Goal: Information Seeking & Learning: Learn about a topic

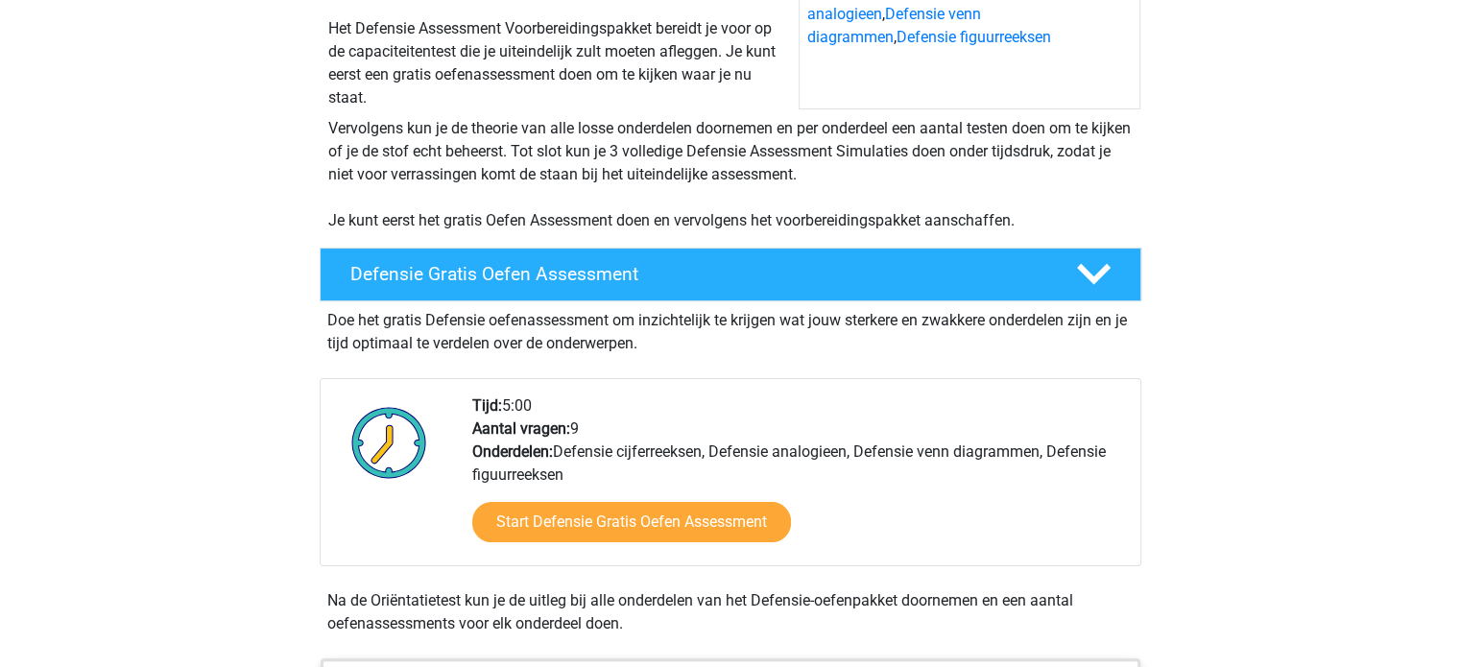
scroll to position [384, 0]
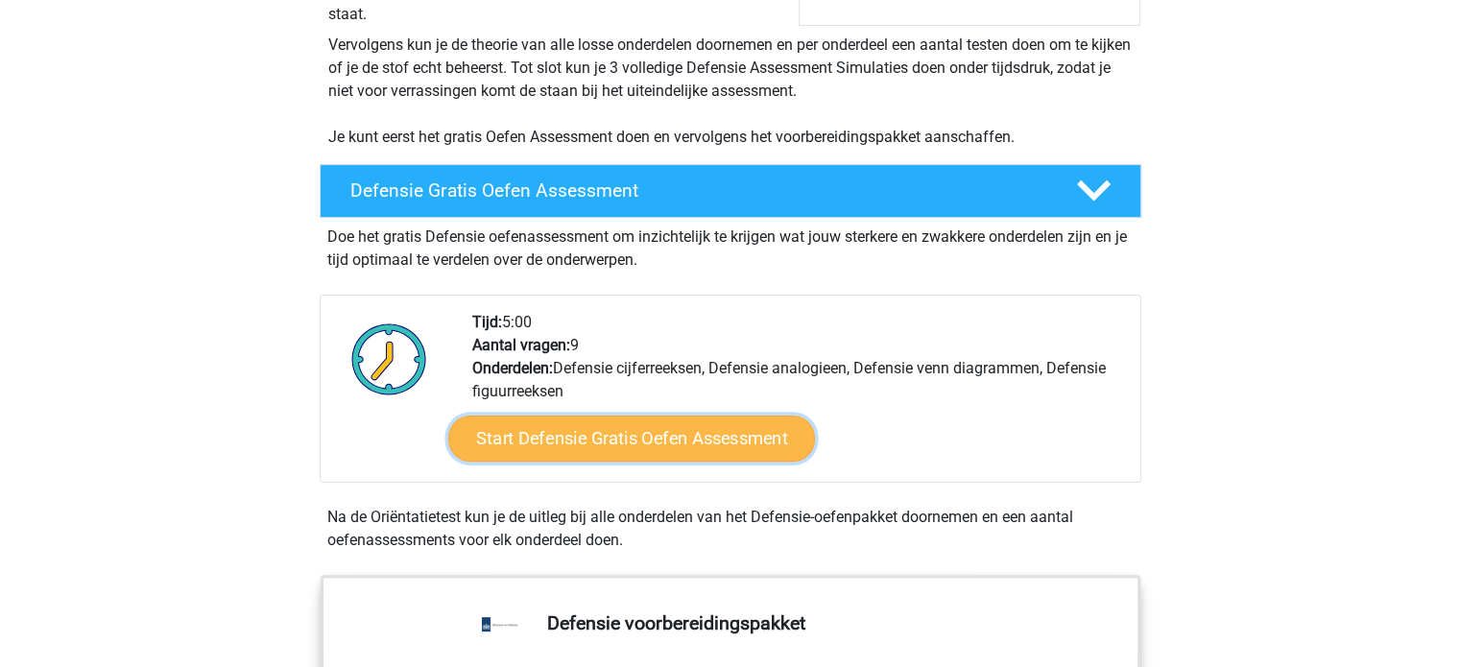
click at [681, 446] on link "Start Defensie Gratis Oefen Assessment" at bounding box center [631, 439] width 367 height 46
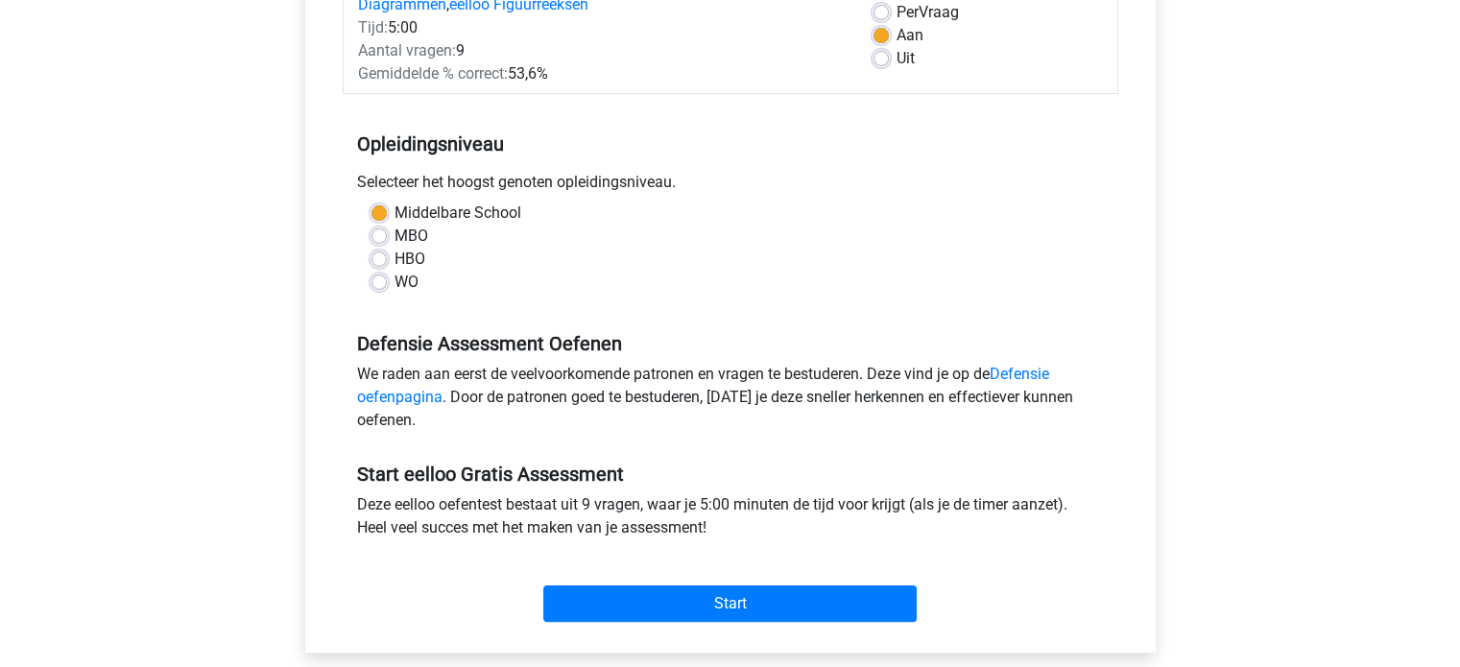
scroll to position [384, 0]
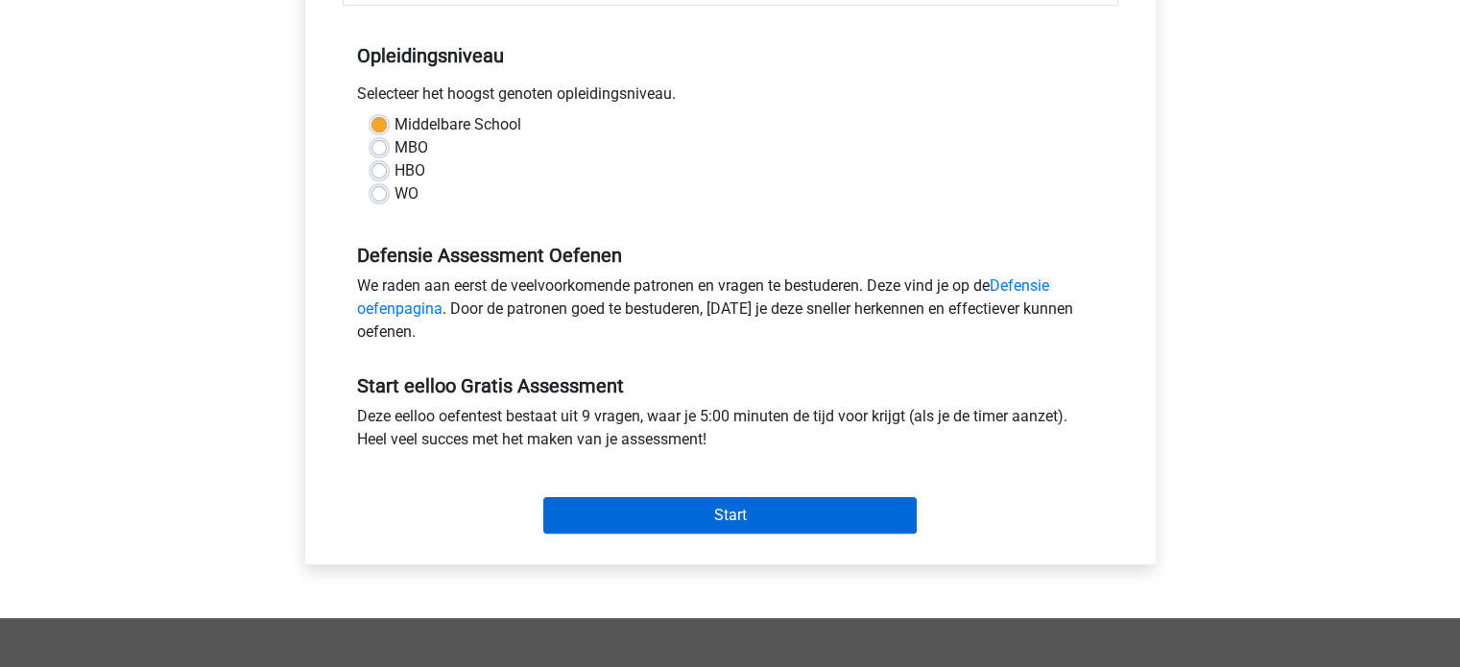
drag, startPoint x: 832, startPoint y: 536, endPoint x: 824, endPoint y: 530, distance: 10.4
click at [829, 533] on div "Start" at bounding box center [731, 500] width 776 height 83
click at [815, 518] on input "Start" at bounding box center [730, 515] width 374 height 36
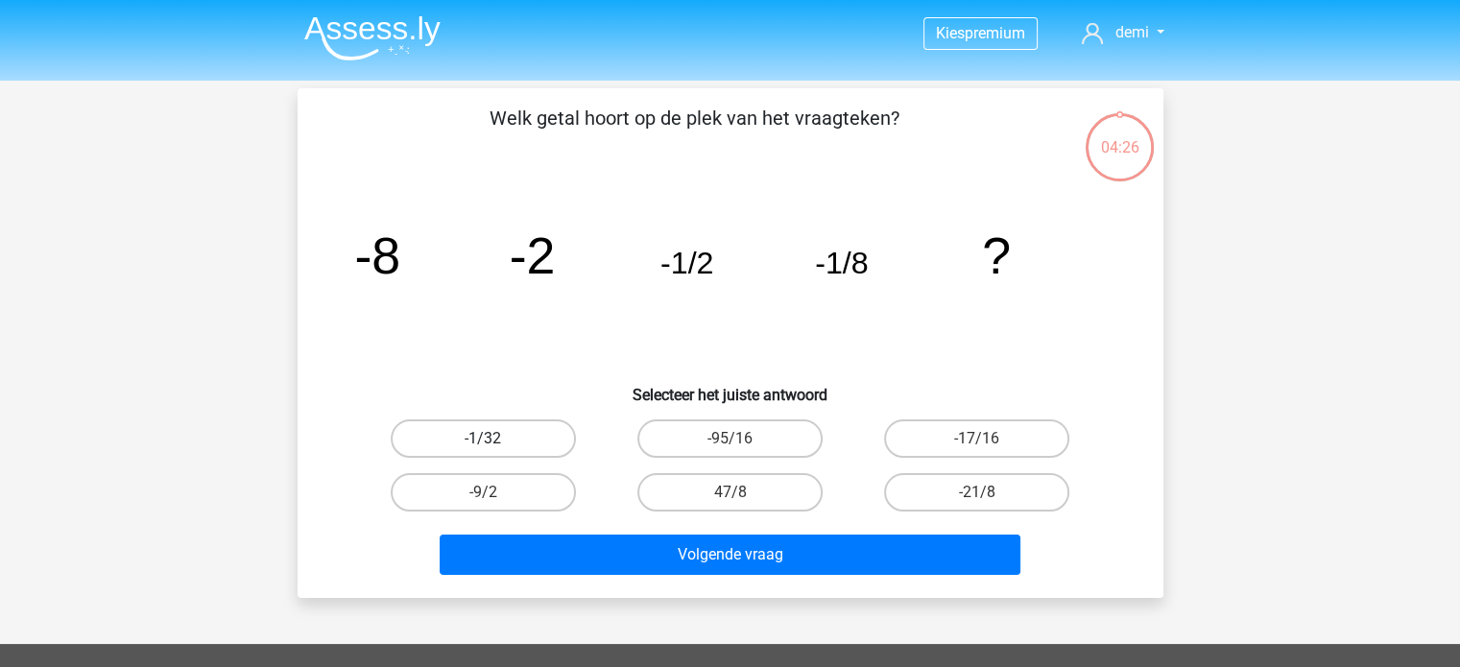
click at [529, 429] on label "-1/32" at bounding box center [483, 439] width 185 height 38
click at [495, 439] on input "-1/32" at bounding box center [489, 445] width 12 height 12
radio input "true"
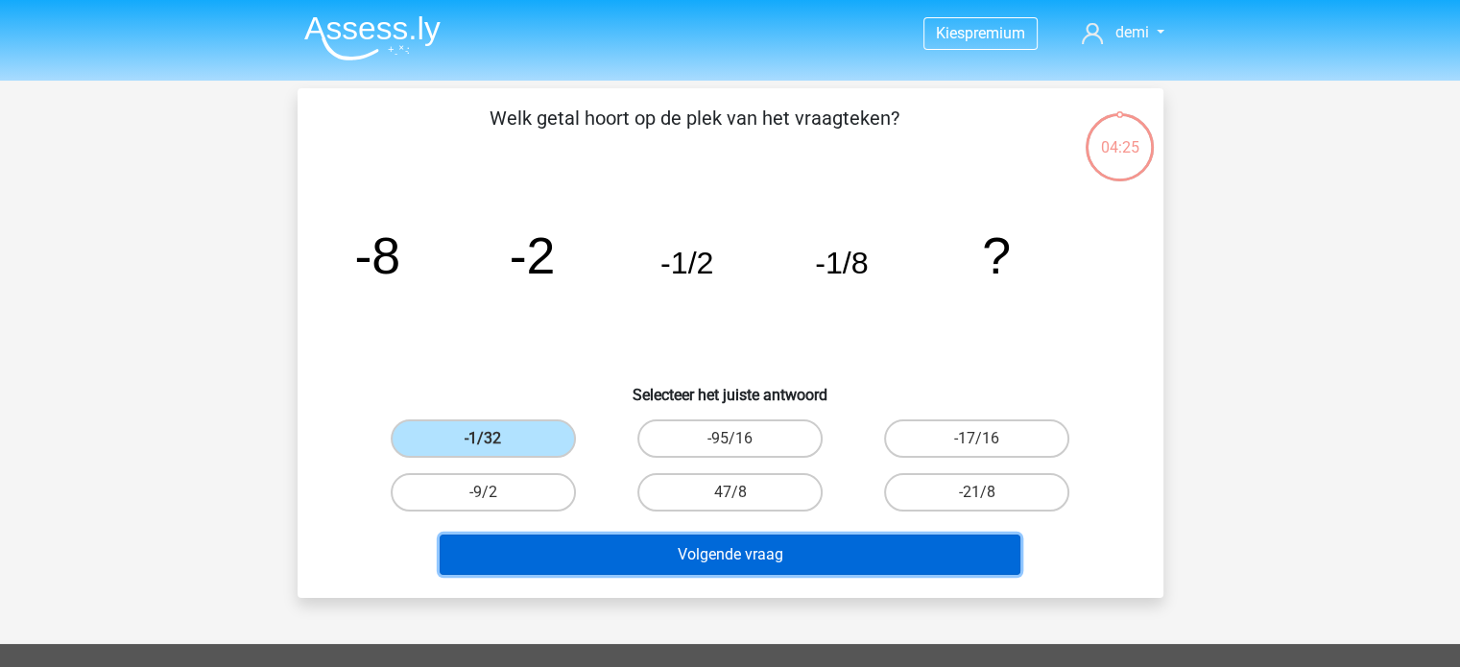
click at [744, 567] on button "Volgende vraag" at bounding box center [730, 555] width 581 height 40
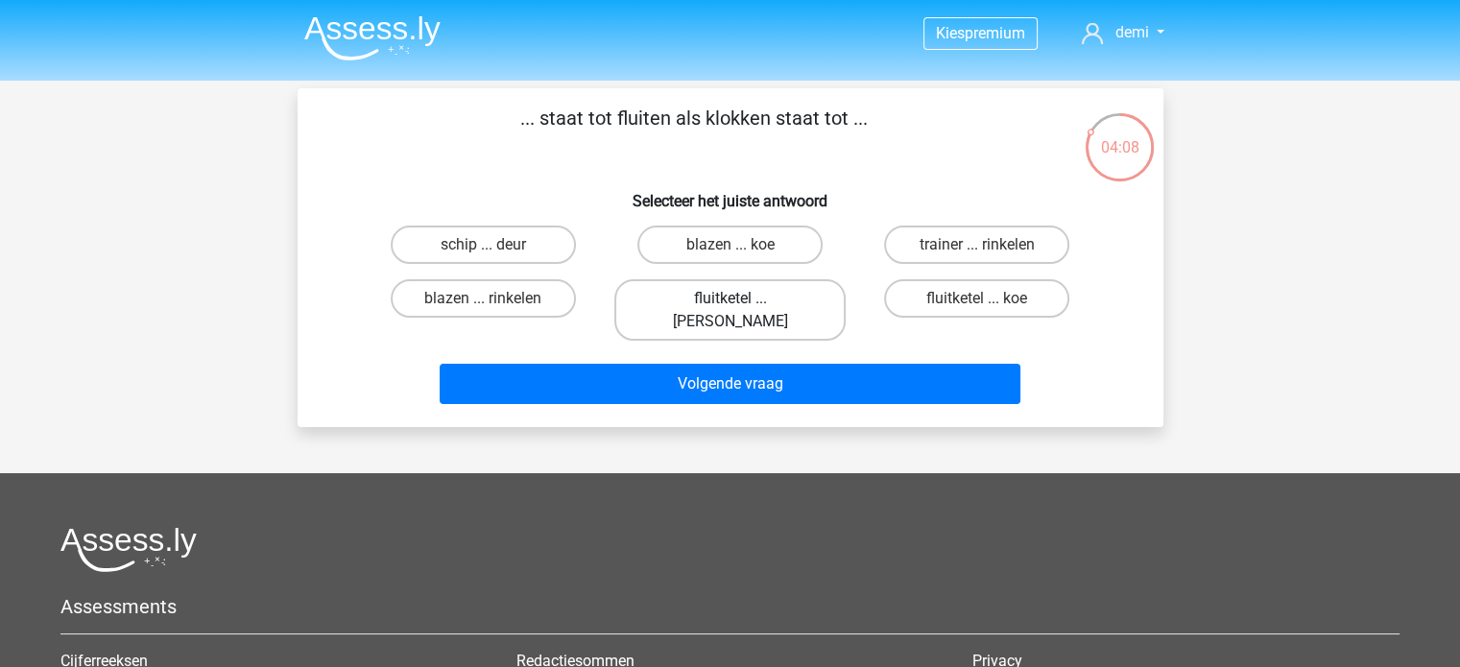
click at [750, 302] on label "fluitketel ... [PERSON_NAME]" at bounding box center [730, 309] width 231 height 61
click at [742, 302] on input "fluitketel ... [PERSON_NAME]" at bounding box center [736, 305] width 12 height 12
radio input "true"
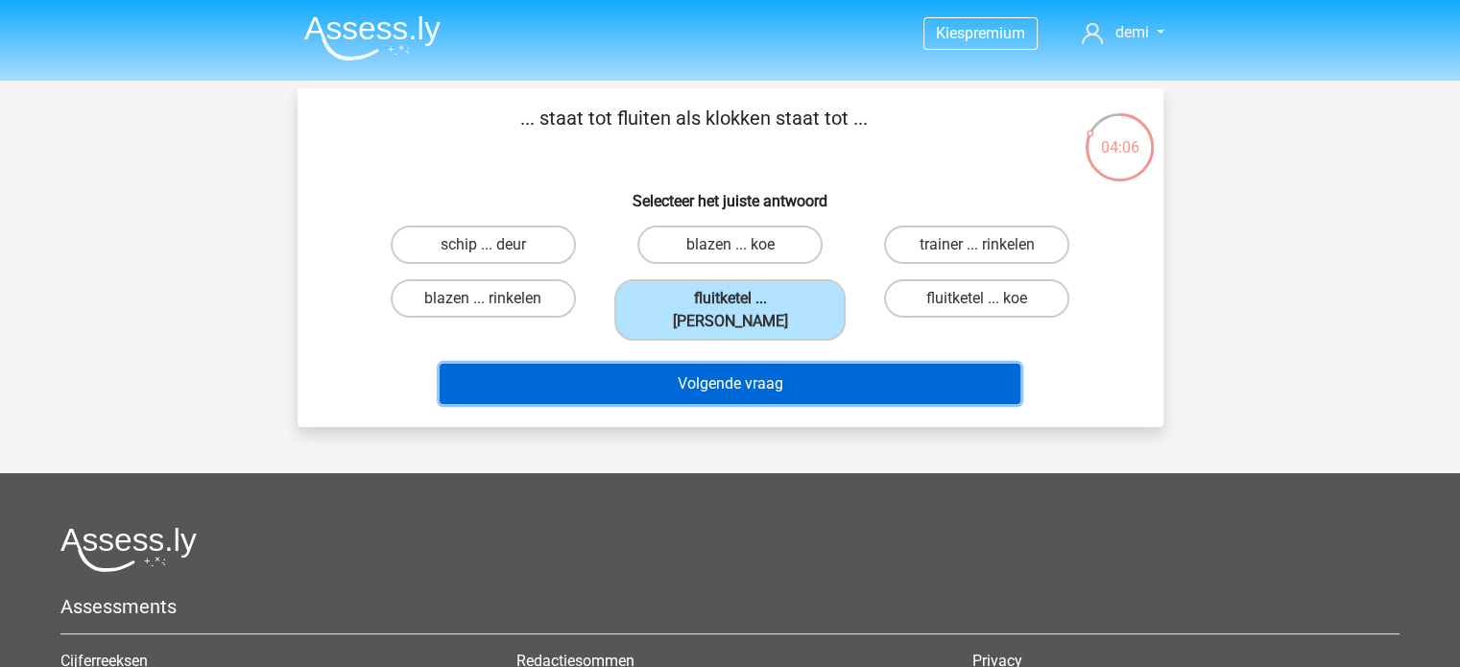
click at [779, 365] on button "Volgende vraag" at bounding box center [730, 384] width 581 height 40
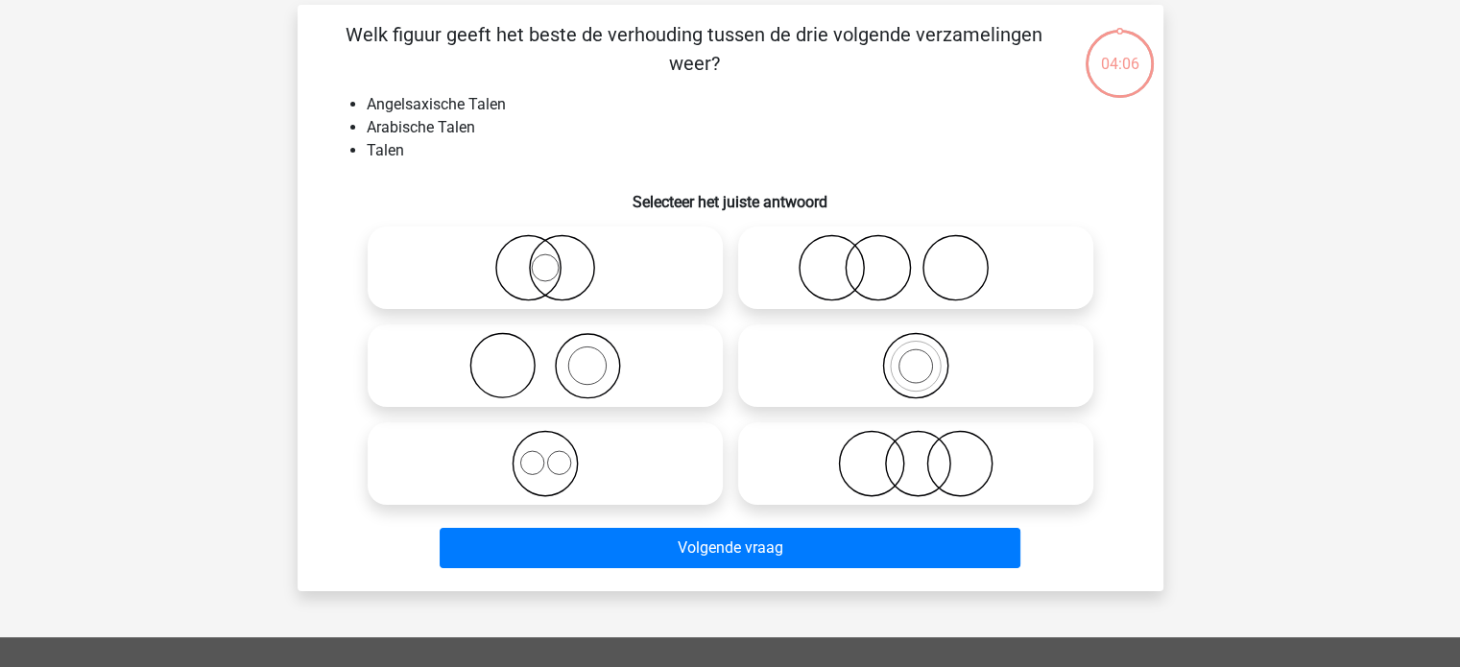
scroll to position [88, 0]
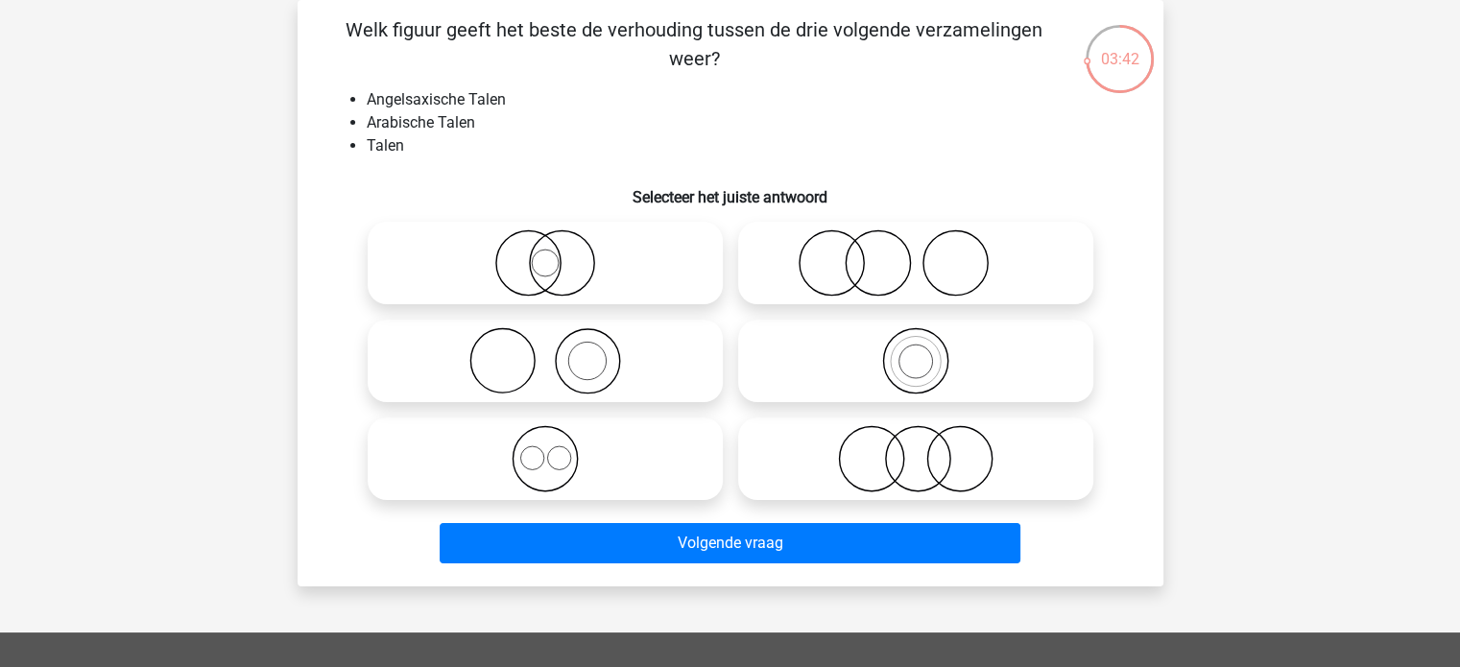
click at [884, 274] on icon at bounding box center [916, 262] width 340 height 67
click at [916, 253] on input "radio" at bounding box center [922, 247] width 12 height 12
radio input "true"
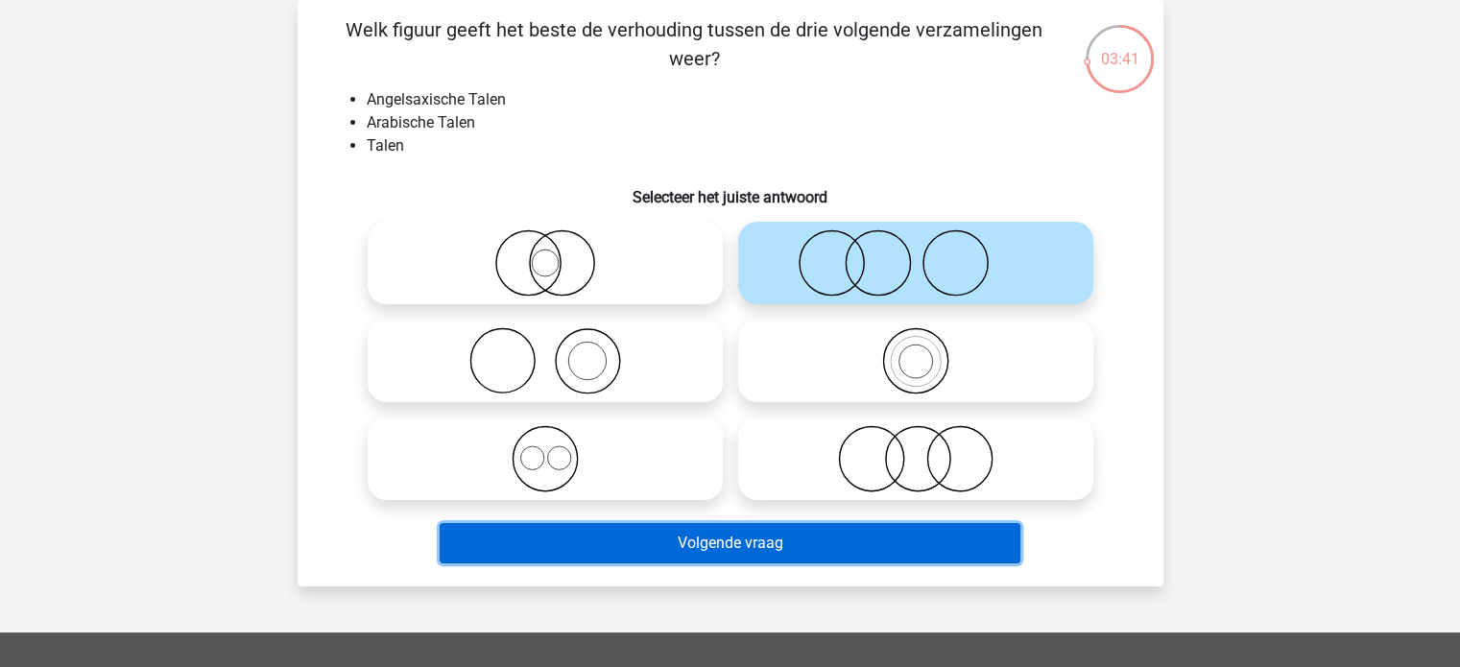
drag, startPoint x: 856, startPoint y: 539, endPoint x: 843, endPoint y: 530, distance: 15.2
click at [855, 540] on button "Volgende vraag" at bounding box center [730, 543] width 581 height 40
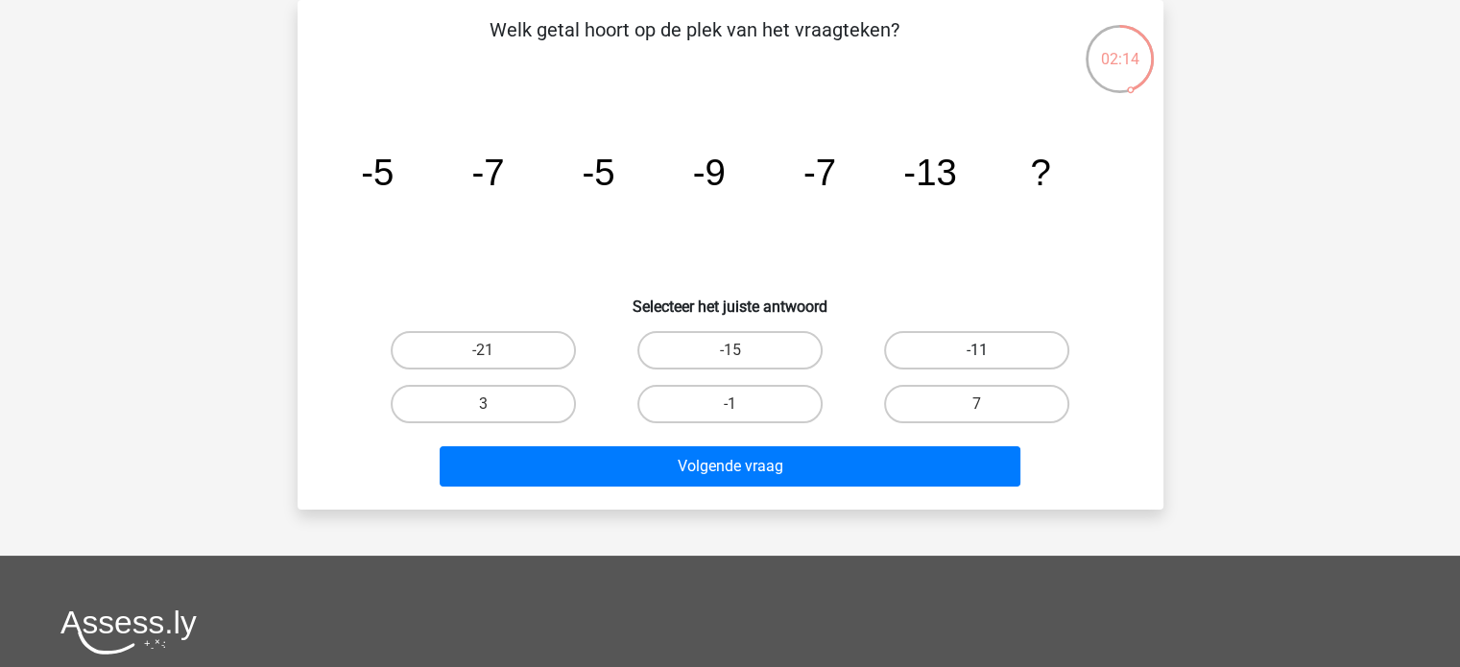
click at [1009, 338] on label "-11" at bounding box center [976, 350] width 185 height 38
click at [990, 350] on input "-11" at bounding box center [983, 356] width 12 height 12
radio input "true"
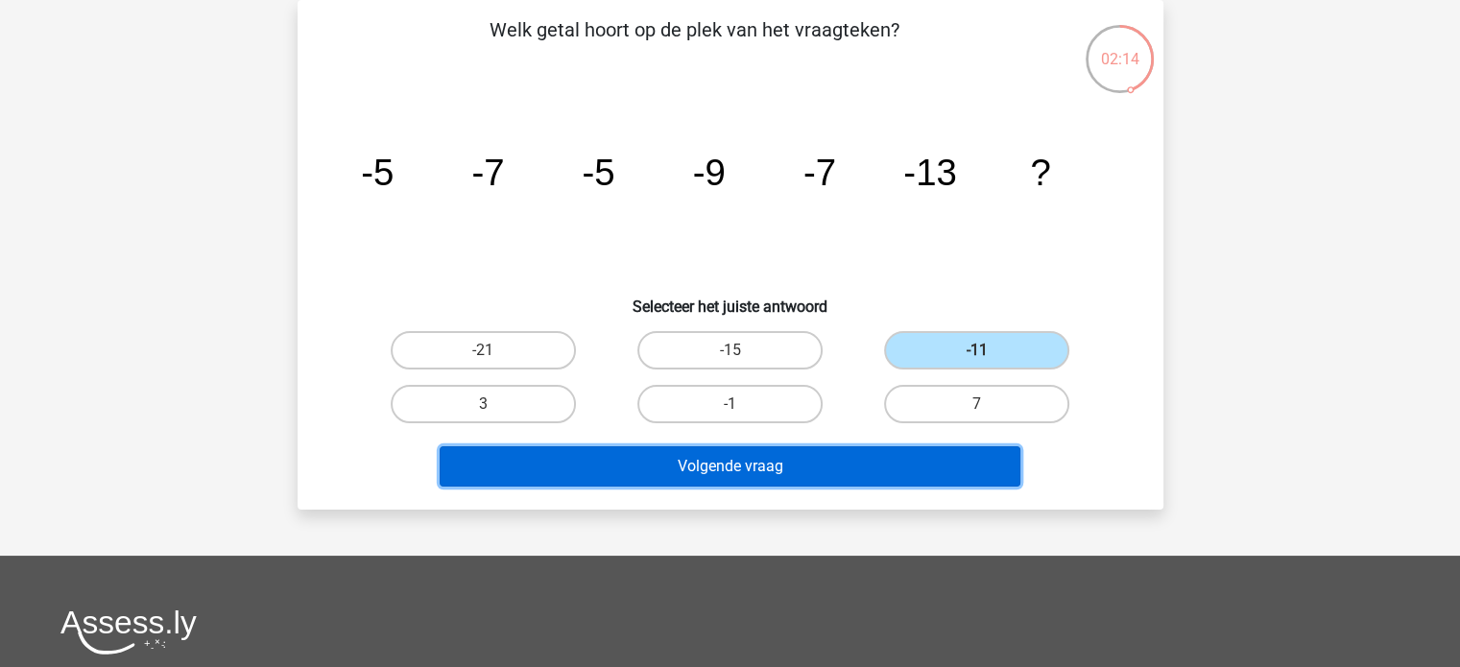
click at [970, 470] on button "Volgende vraag" at bounding box center [730, 466] width 581 height 40
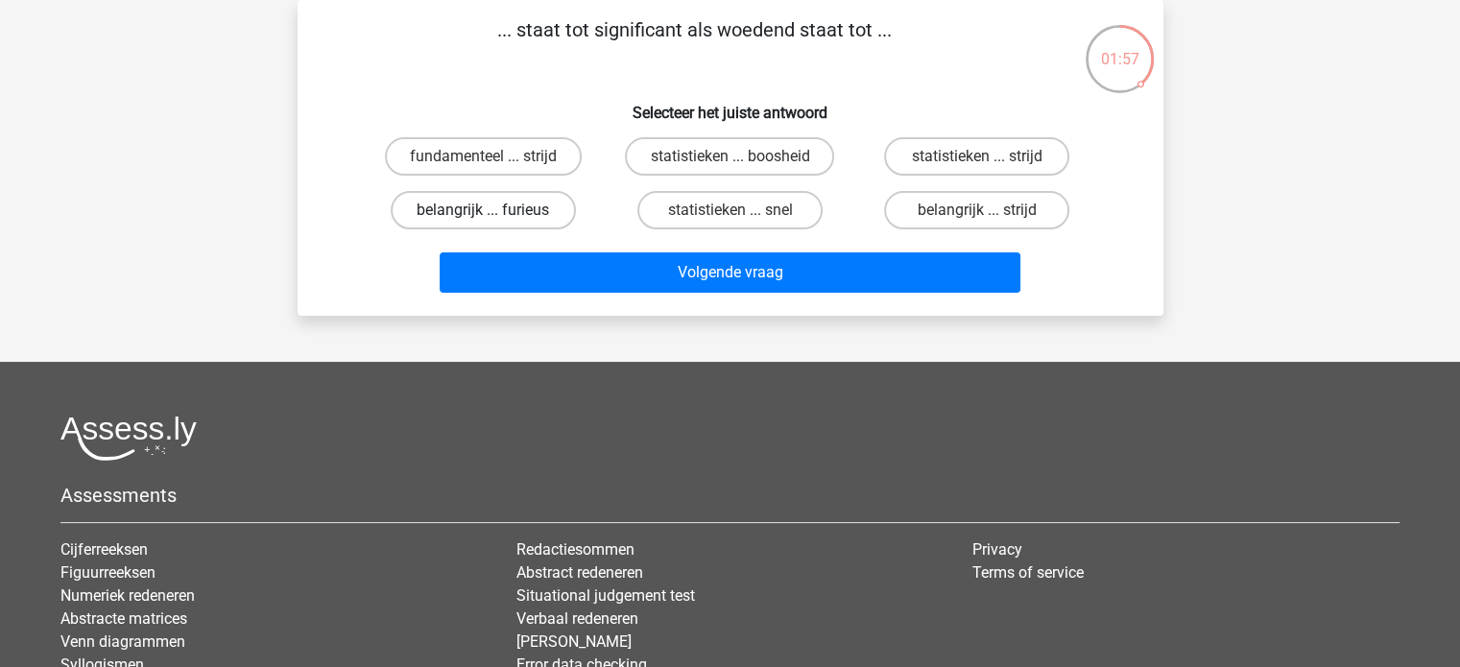
click at [494, 204] on label "belangrijk ... furieus" at bounding box center [483, 210] width 185 height 38
click at [494, 210] on input "belangrijk ... furieus" at bounding box center [489, 216] width 12 height 12
radio input "true"
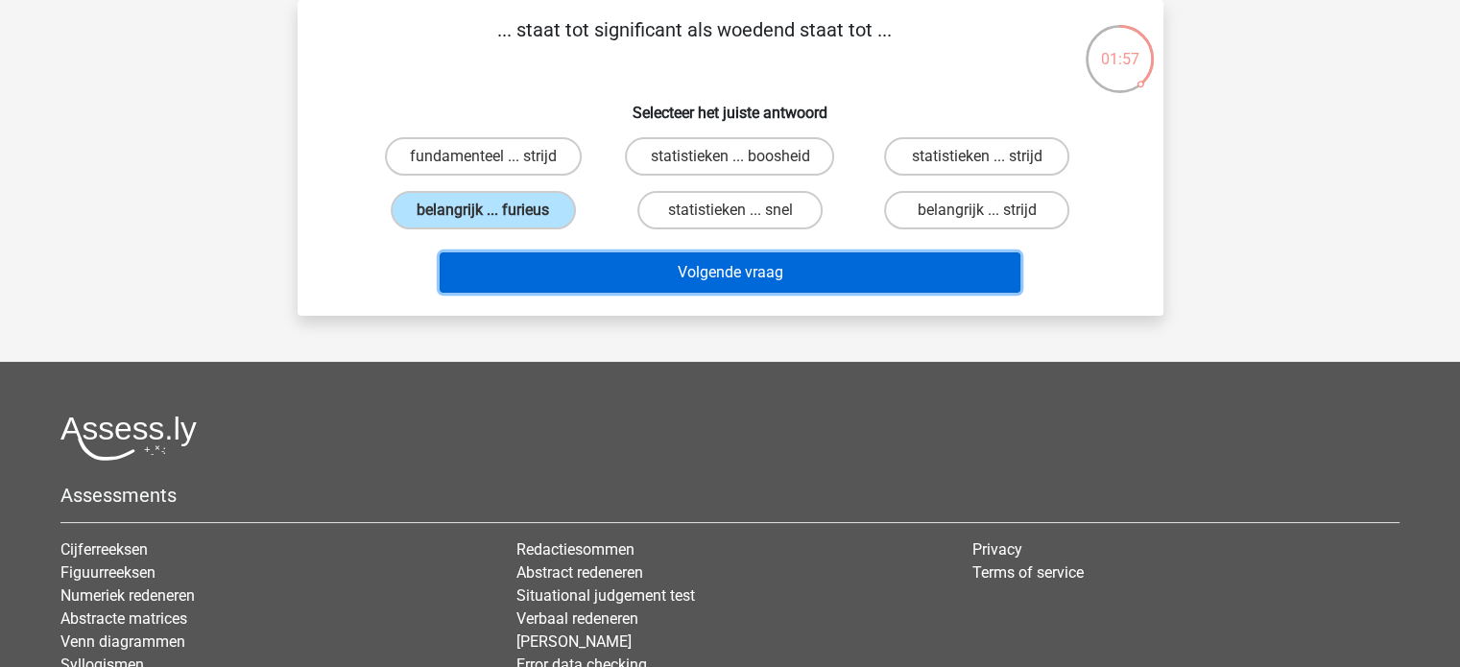
click at [547, 268] on button "Volgende vraag" at bounding box center [730, 273] width 581 height 40
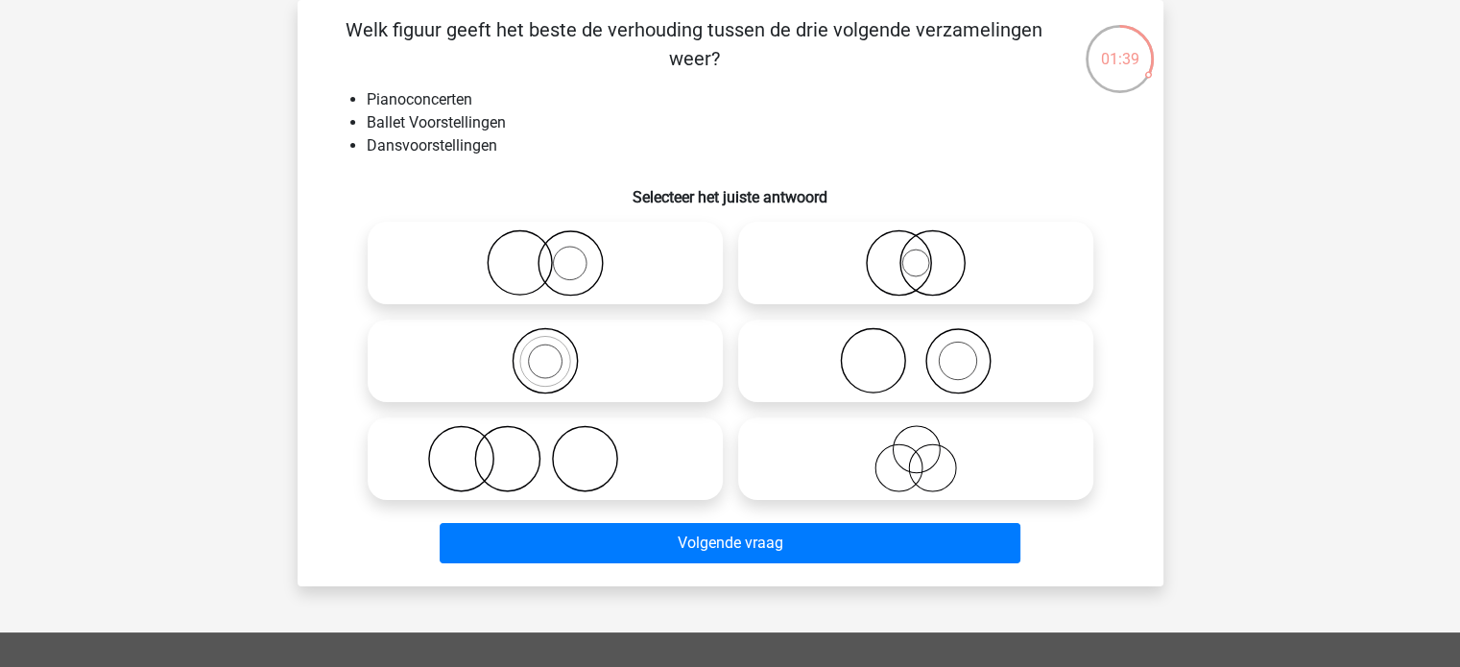
click at [599, 277] on icon at bounding box center [545, 262] width 340 height 67
click at [558, 253] on input "radio" at bounding box center [551, 247] width 12 height 12
radio input "true"
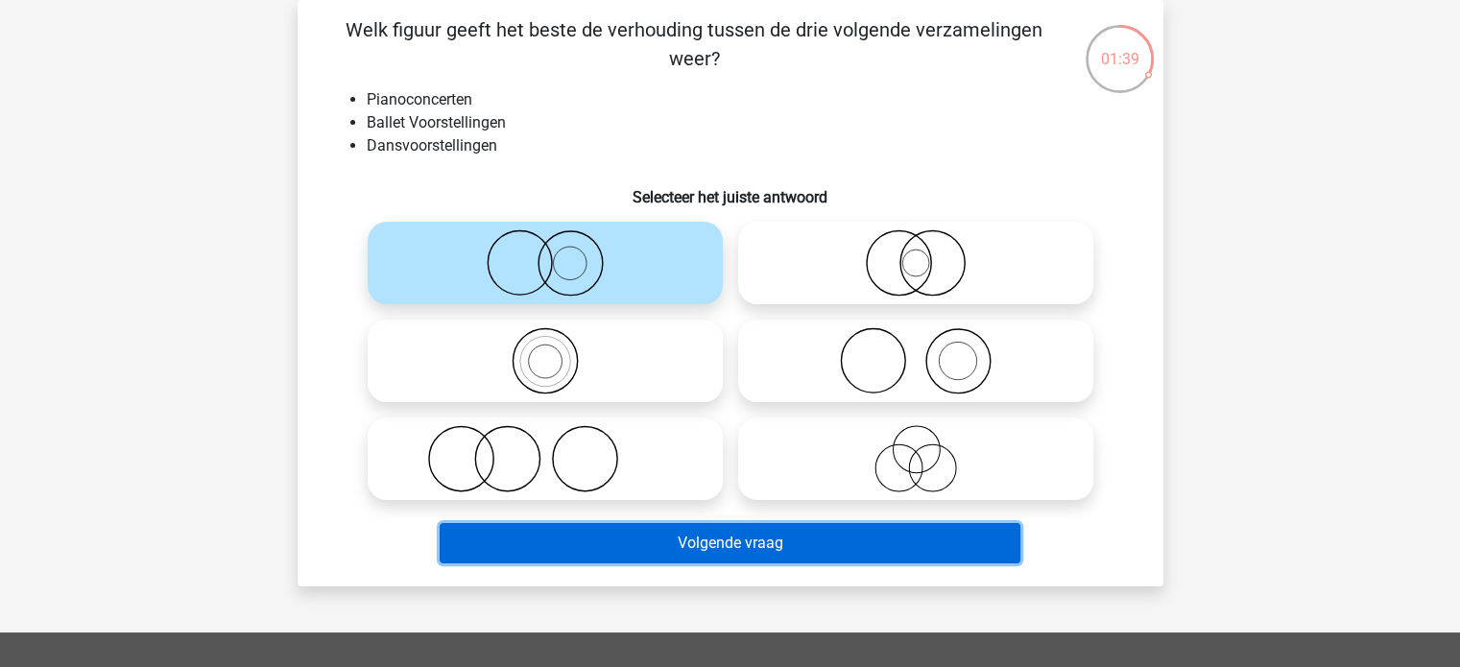
click at [782, 548] on button "Volgende vraag" at bounding box center [730, 543] width 581 height 40
